Goal: Understand process/instructions: Learn how to perform a task or action

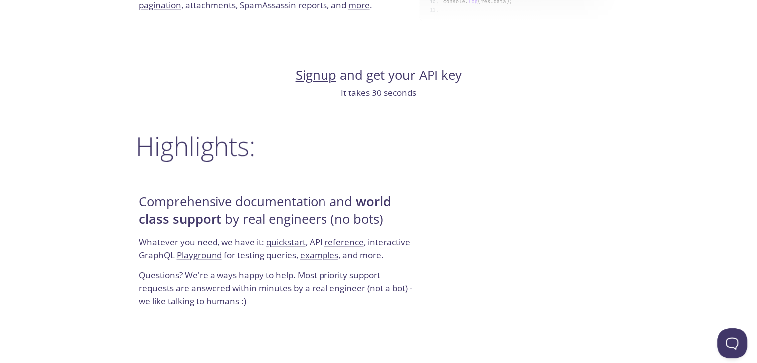
scroll to position [1092, 0]
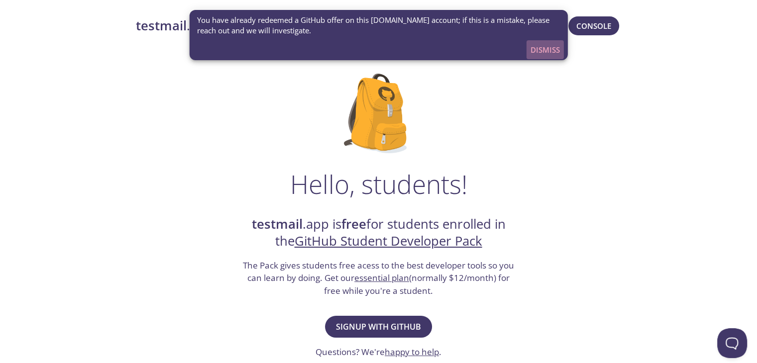
click at [544, 46] on span "Dismiss" at bounding box center [545, 49] width 29 height 13
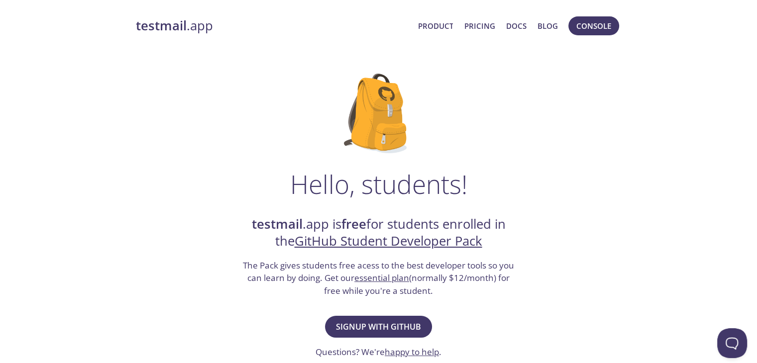
click at [171, 26] on strong "testmail" at bounding box center [161, 25] width 51 height 17
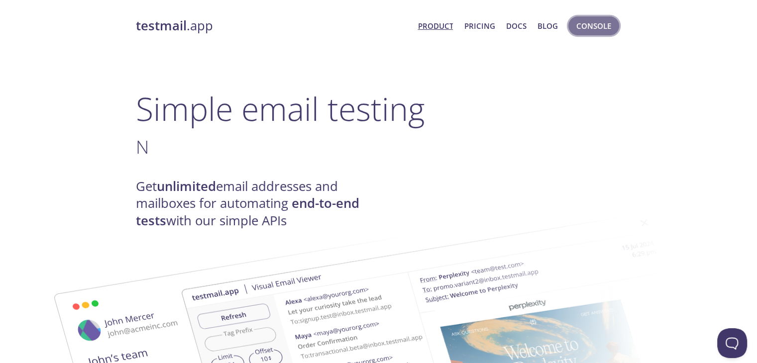
click at [588, 20] on span "Console" at bounding box center [594, 25] width 35 height 13
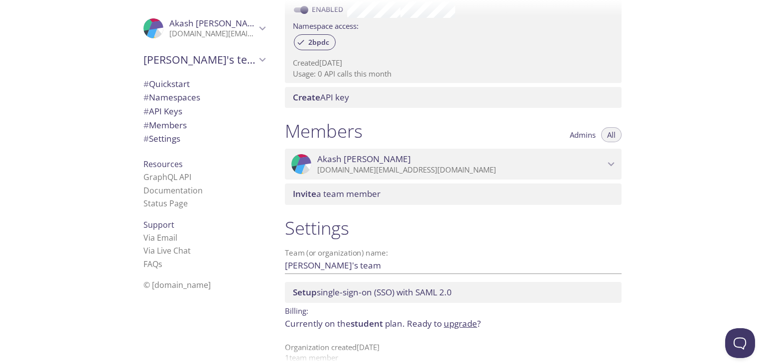
scroll to position [345, 0]
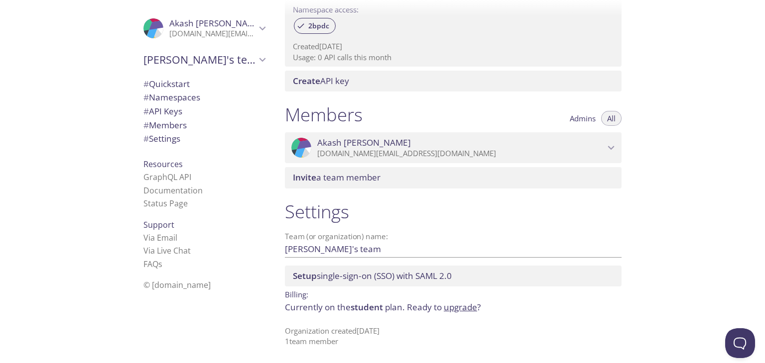
click at [166, 82] on span "# Quickstart" at bounding box center [166, 83] width 46 height 11
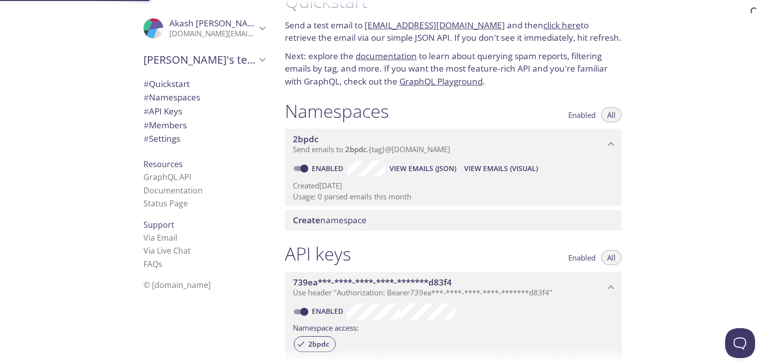
scroll to position [16, 0]
